Goal: Obtain resource: Obtain resource

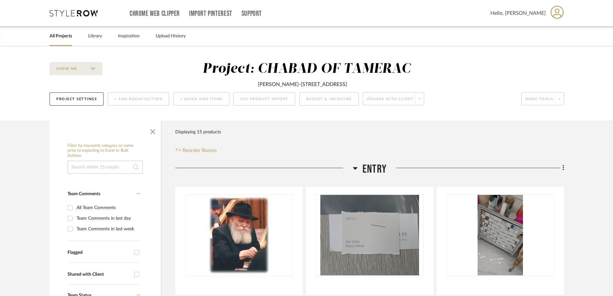
click at [61, 37] on link "All Projects" at bounding box center [61, 36] width 23 height 9
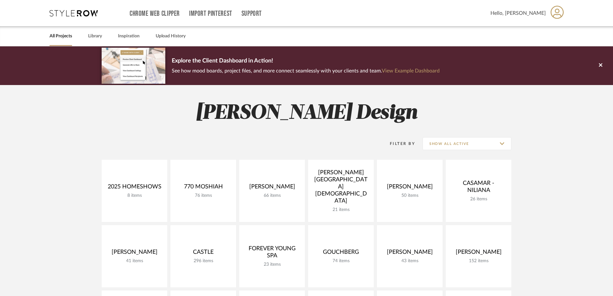
scroll to position [96, 0]
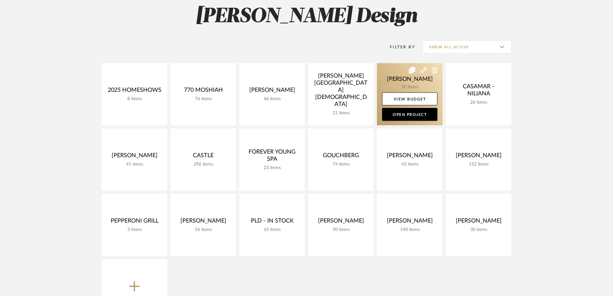
click at [405, 83] on link at bounding box center [410, 94] width 66 height 62
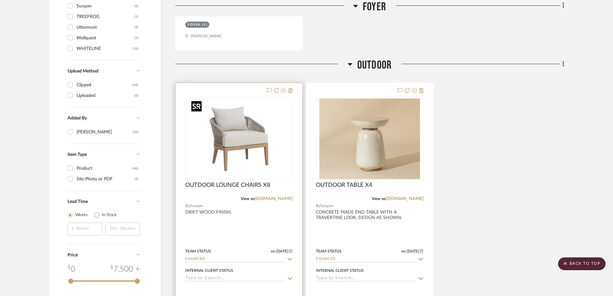
scroll to position [772, 0]
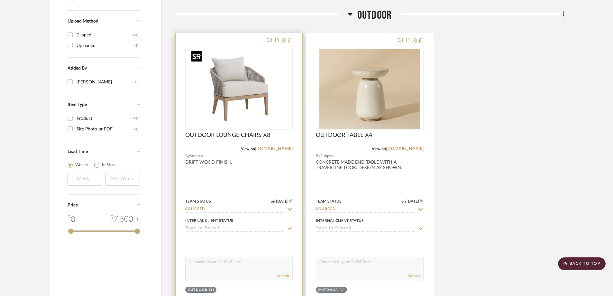
click at [269, 80] on img "0" at bounding box center [239, 89] width 101 height 80
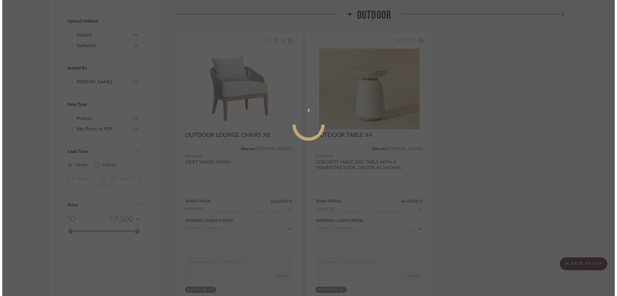
scroll to position [0, 0]
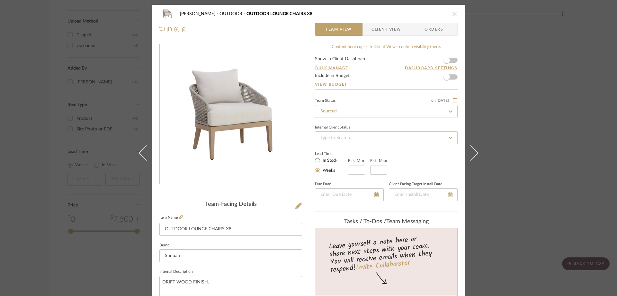
click at [396, 23] on span "Client View" at bounding box center [387, 29] width 30 height 13
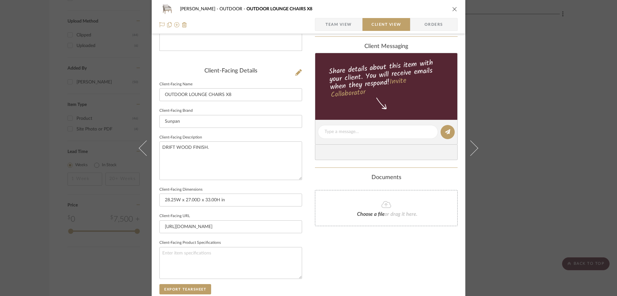
scroll to position [193, 0]
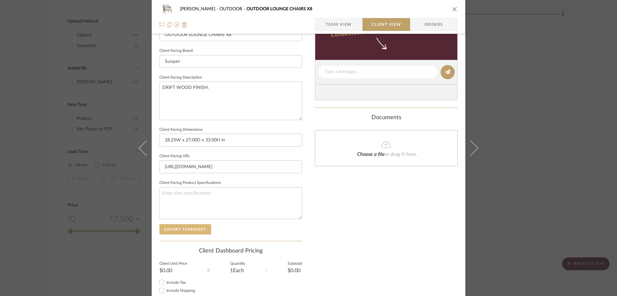
click at [196, 233] on button "Export Tearsheet" at bounding box center [185, 229] width 52 height 10
click at [476, 148] on icon at bounding box center [470, 147] width 15 height 15
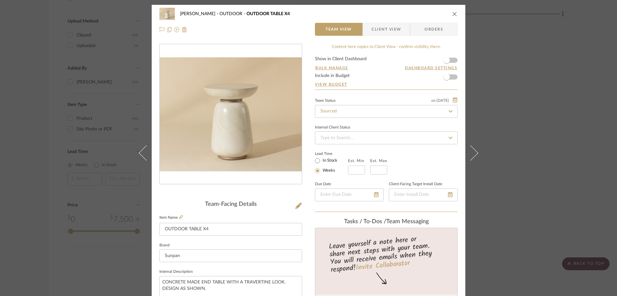
click at [386, 31] on span "Client View" at bounding box center [387, 29] width 30 height 13
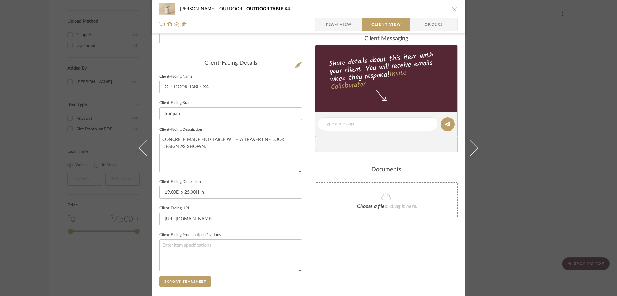
scroll to position [193, 0]
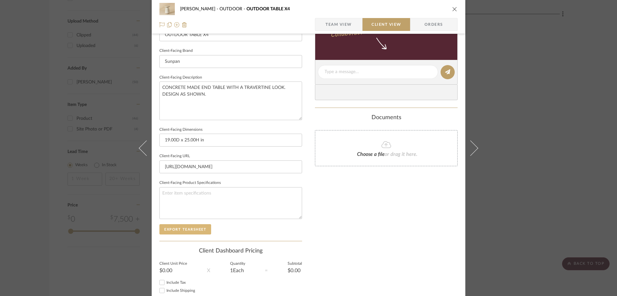
click at [201, 230] on button "Export Tearsheet" at bounding box center [185, 229] width 52 height 10
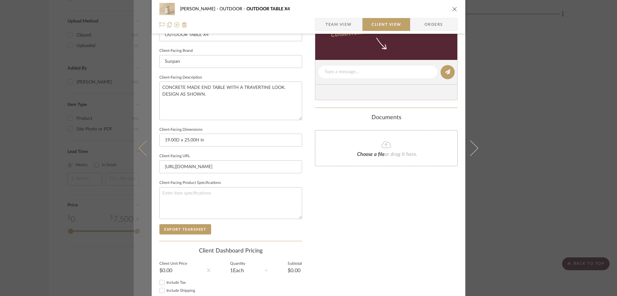
click at [137, 145] on button at bounding box center [143, 148] width 18 height 296
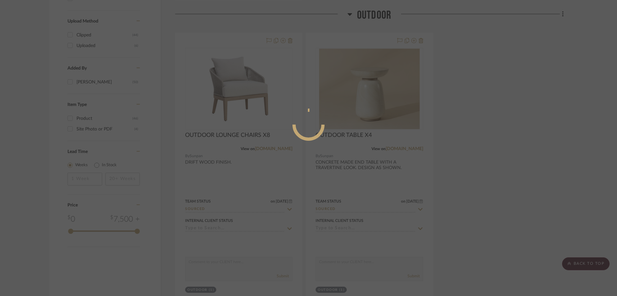
scroll to position [0, 0]
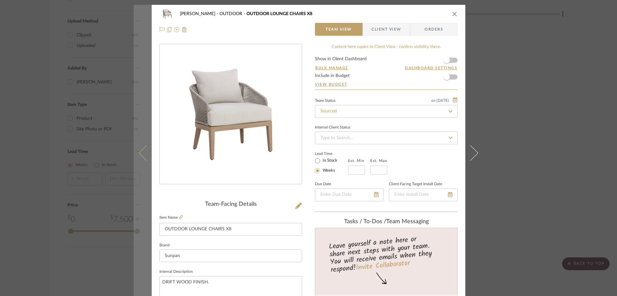
click at [142, 150] on icon at bounding box center [146, 152] width 15 height 15
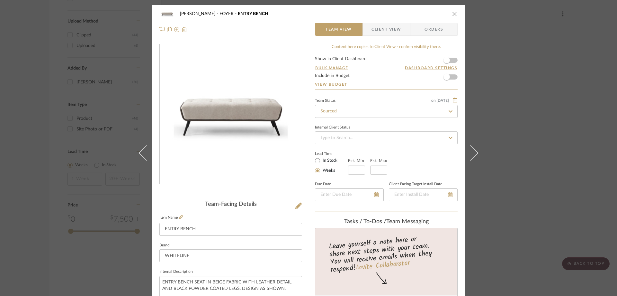
click at [394, 25] on span "Client View" at bounding box center [387, 29] width 30 height 13
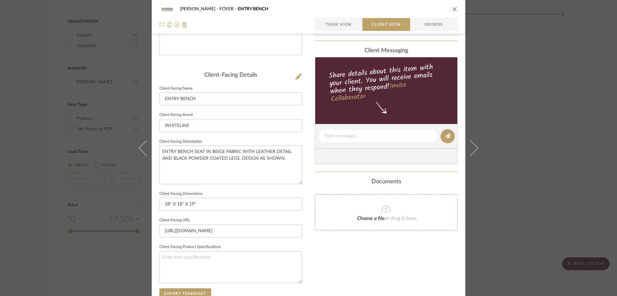
scroll to position [193, 0]
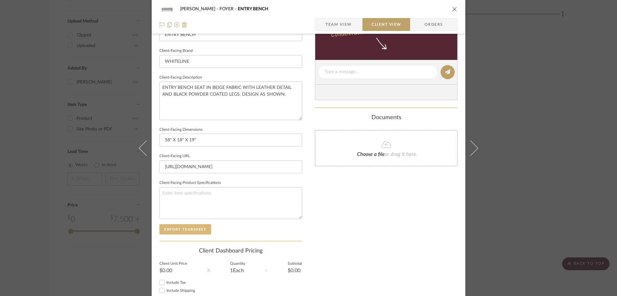
click at [194, 232] on button "Export Tearsheet" at bounding box center [185, 229] width 52 height 10
